Goal: Find specific page/section: Find specific page/section

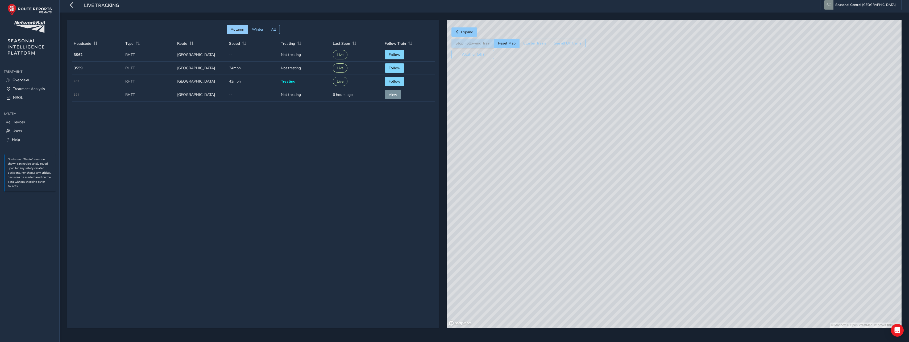
scroll to position [3, 0]
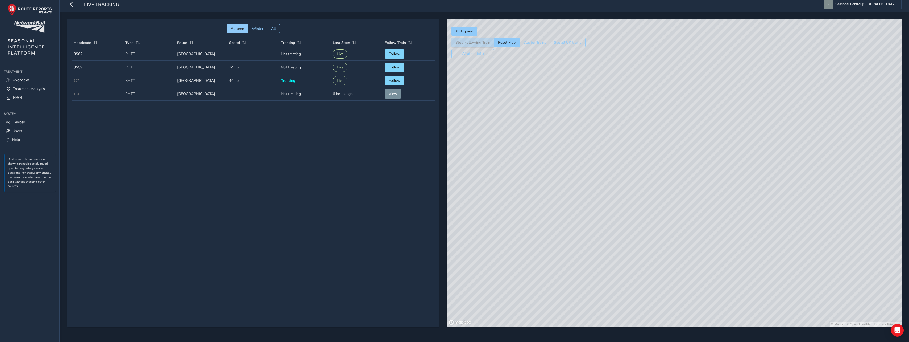
click at [724, 76] on div "© Mapbox © OpenStreetMap Improve this map" at bounding box center [674, 173] width 455 height 308
click at [467, 31] on span "Expand" at bounding box center [467, 31] width 12 height 5
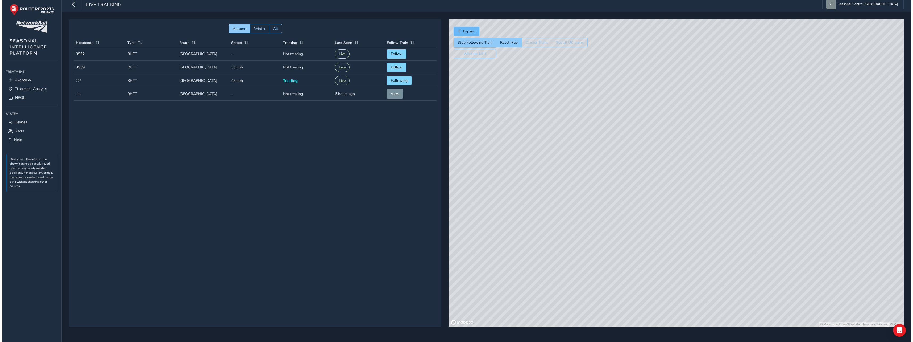
scroll to position [0, 0]
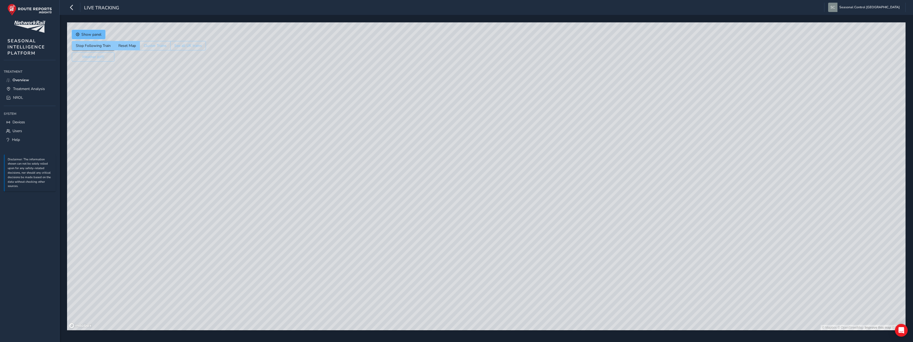
click at [87, 35] on span "Show panel" at bounding box center [91, 34] width 20 height 5
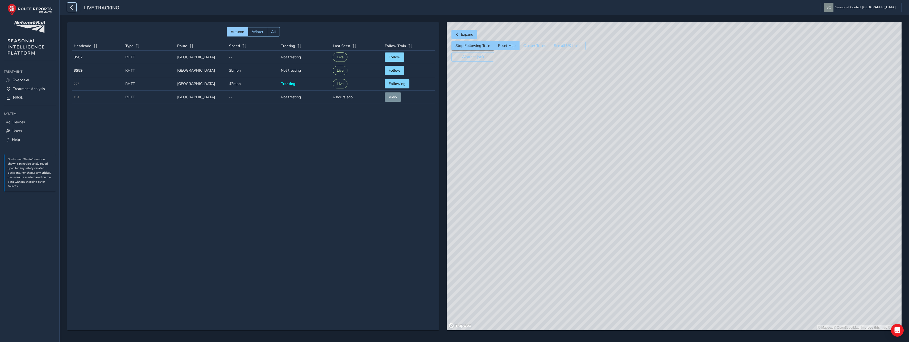
click at [75, 12] on button "button" at bounding box center [71, 7] width 9 height 9
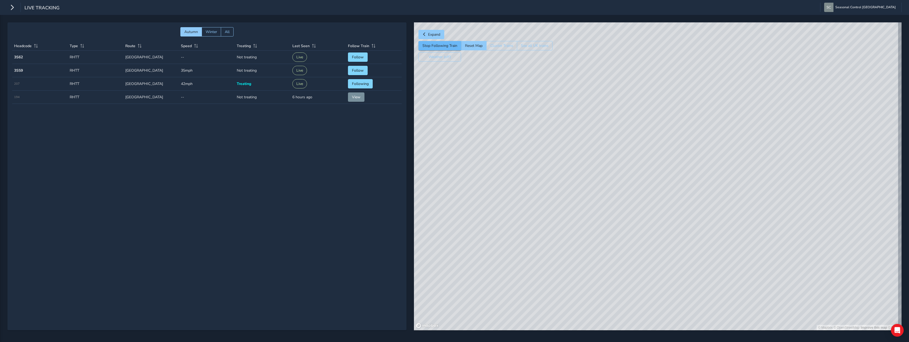
click at [443, 45] on button "Stop Following Train" at bounding box center [439, 45] width 43 height 9
click at [433, 35] on span "Expand" at bounding box center [434, 34] width 12 height 5
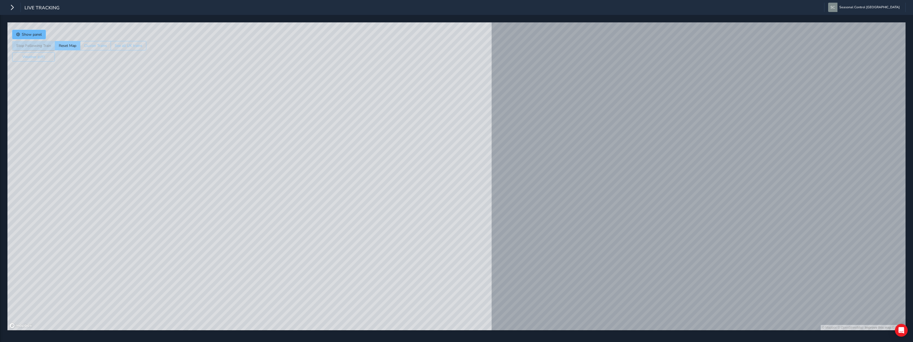
click at [40, 34] on span "Show panel" at bounding box center [32, 34] width 20 height 5
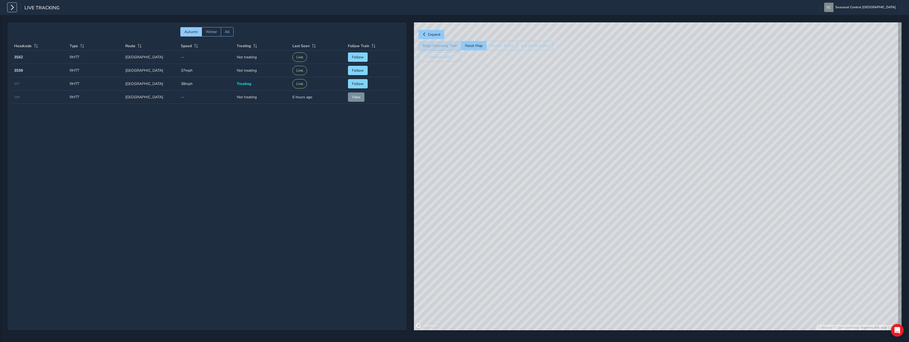
click at [16, 11] on button "button" at bounding box center [11, 7] width 9 height 9
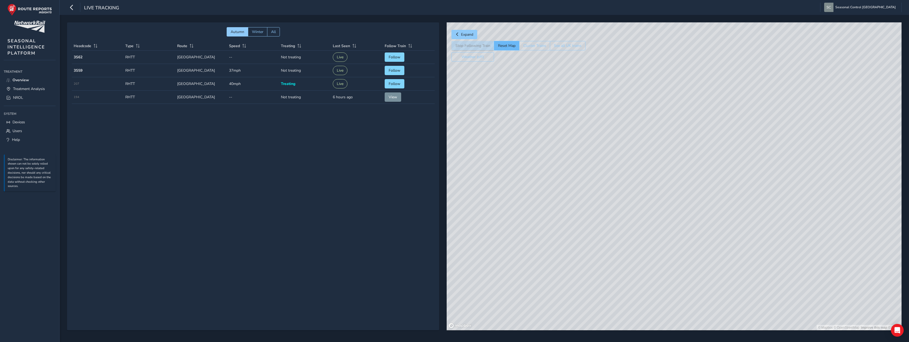
click at [511, 45] on button "Reset Map" at bounding box center [506, 45] width 25 height 9
click at [645, 175] on div "© Mapbox © OpenStreetMap Improve this map" at bounding box center [674, 176] width 455 height 308
click at [472, 44] on button "Stop Following Train" at bounding box center [472, 45] width 43 height 9
click at [507, 46] on button "Reset Map" at bounding box center [506, 45] width 25 height 9
click at [73, 7] on icon "button" at bounding box center [72, 7] width 6 height 9
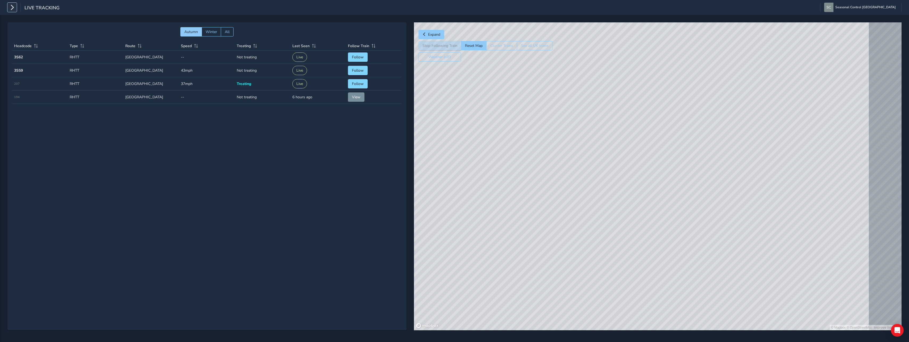
click at [11, 9] on icon "button" at bounding box center [12, 7] width 6 height 9
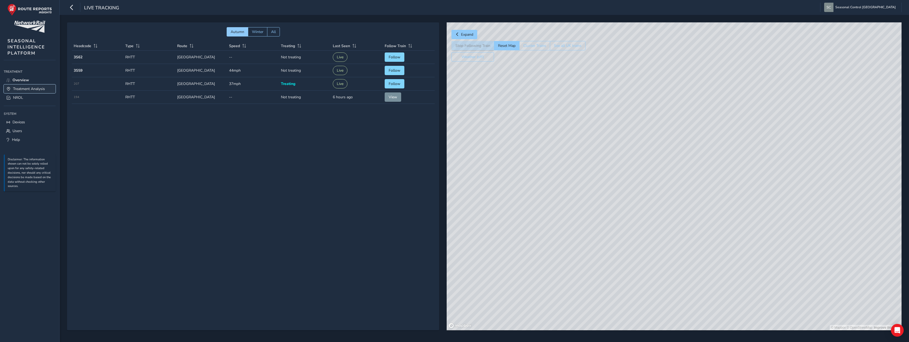
click at [33, 89] on span "Treatment Analysis" at bounding box center [29, 88] width 32 height 5
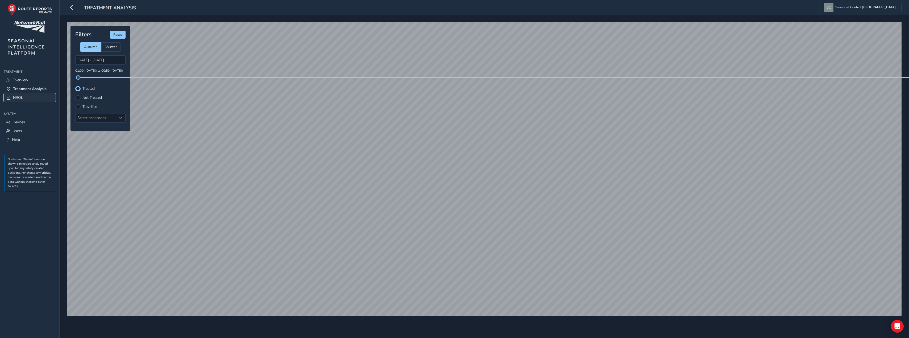
click at [28, 96] on link "NROL" at bounding box center [30, 97] width 52 height 9
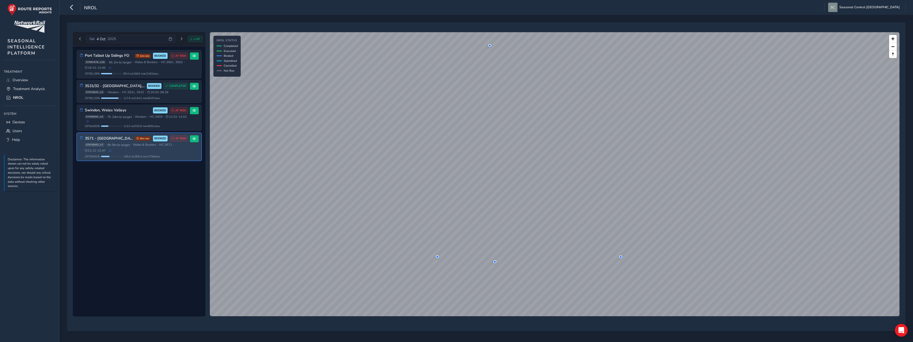
click at [146, 147] on span "Wales & Borders" at bounding box center [144, 145] width 23 height 4
